Goal: Find specific page/section: Find specific page/section

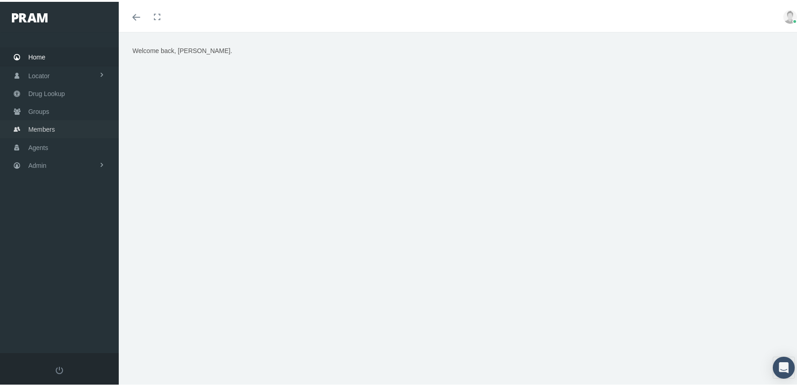
click at [50, 120] on span "Members" at bounding box center [41, 127] width 27 height 17
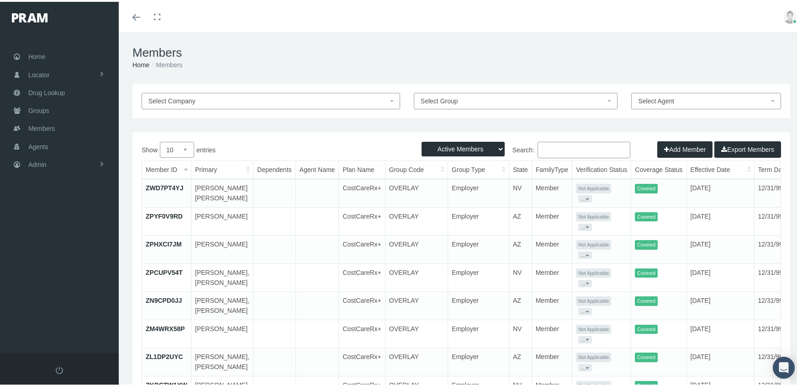
click at [454, 147] on select "Active Members Terminated Members Active & Terminated" at bounding box center [463, 147] width 83 height 15
select select "3"
click at [422, 140] on select "Active Members Terminated Members Active & Terminated" at bounding box center [463, 147] width 83 height 15
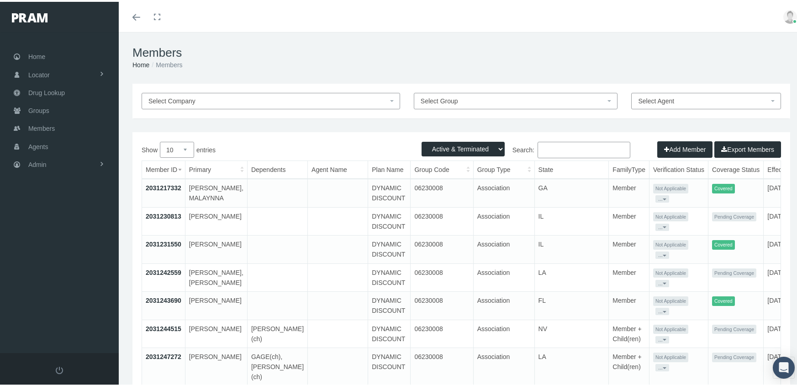
click at [552, 149] on input "Search:" at bounding box center [584, 148] width 93 height 16
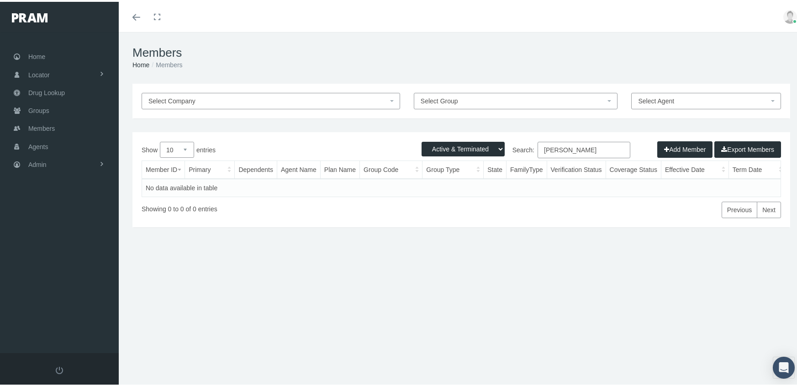
type input "whitehurst, trevor"
click at [44, 107] on span "Groups" at bounding box center [38, 108] width 21 height 17
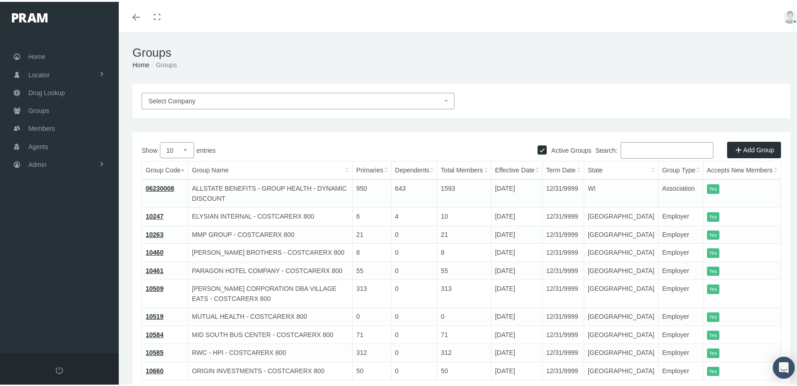
click at [632, 152] on input "Search:" at bounding box center [667, 148] width 93 height 16
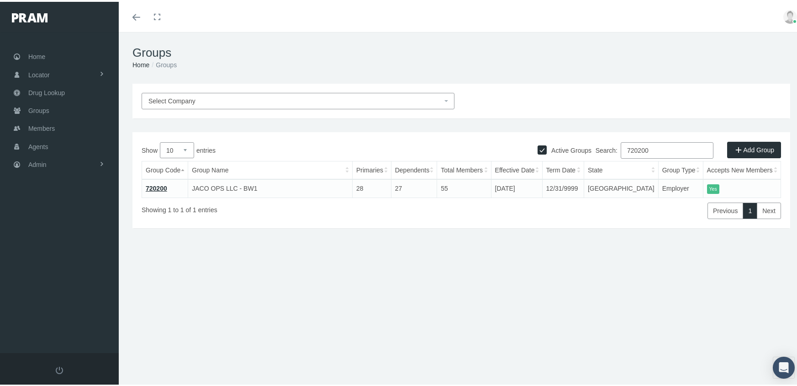
type input "720200"
click at [153, 186] on link "720200" at bounding box center [156, 186] width 21 height 7
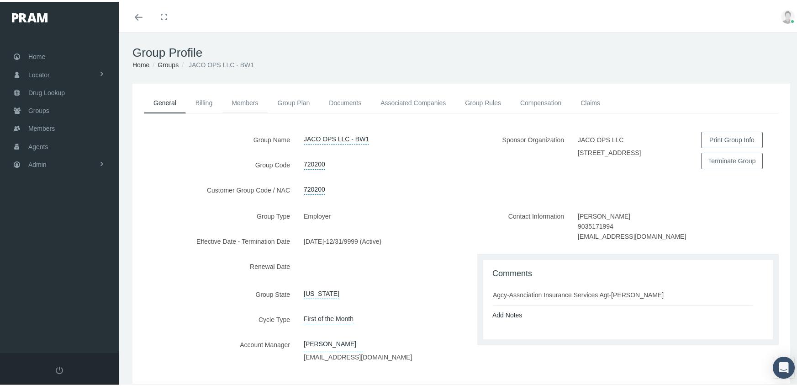
click at [242, 101] on link "Members" at bounding box center [245, 101] width 46 height 20
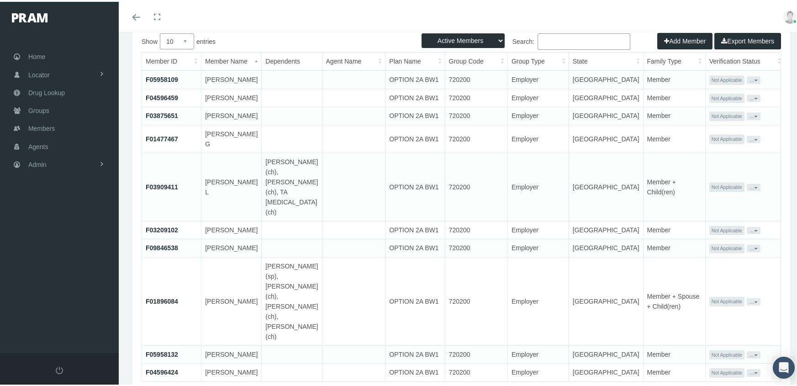
scroll to position [146, 0]
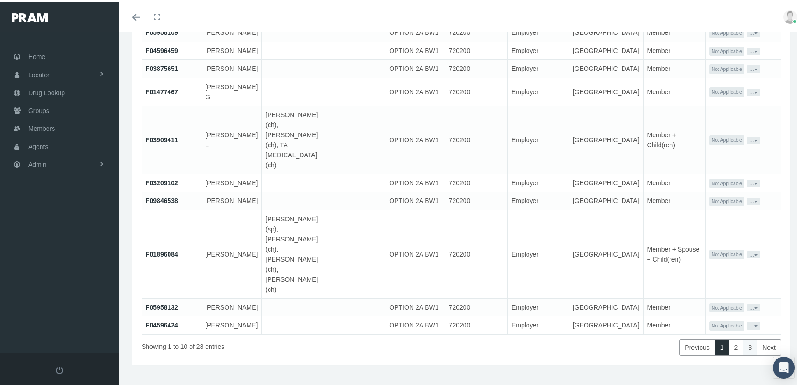
click at [747, 337] on link "3" at bounding box center [750, 345] width 15 height 16
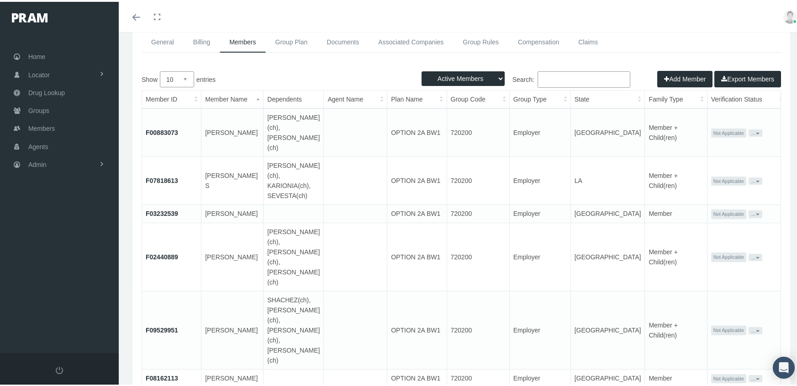
scroll to position [0, 0]
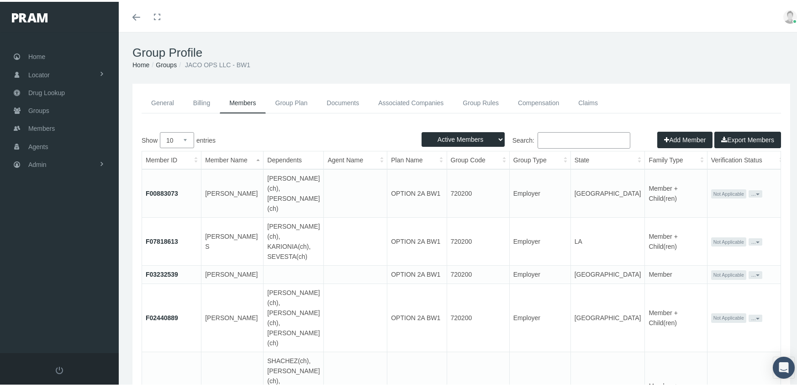
click at [456, 134] on select "Active Members Terminated Members Active & Terminated" at bounding box center [463, 137] width 83 height 15
select select "3"
click at [422, 130] on select "Active Members Terminated Members Active & Terminated" at bounding box center [463, 137] width 83 height 15
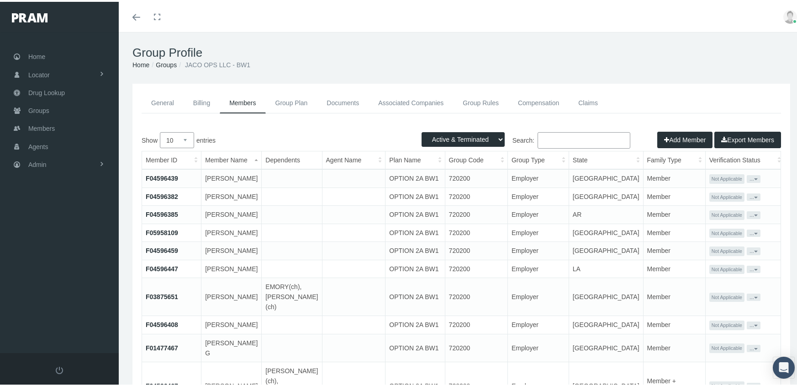
click at [215, 154] on th "Member Name" at bounding box center [232, 158] width 60 height 18
